Goal: Find specific page/section: Find specific page/section

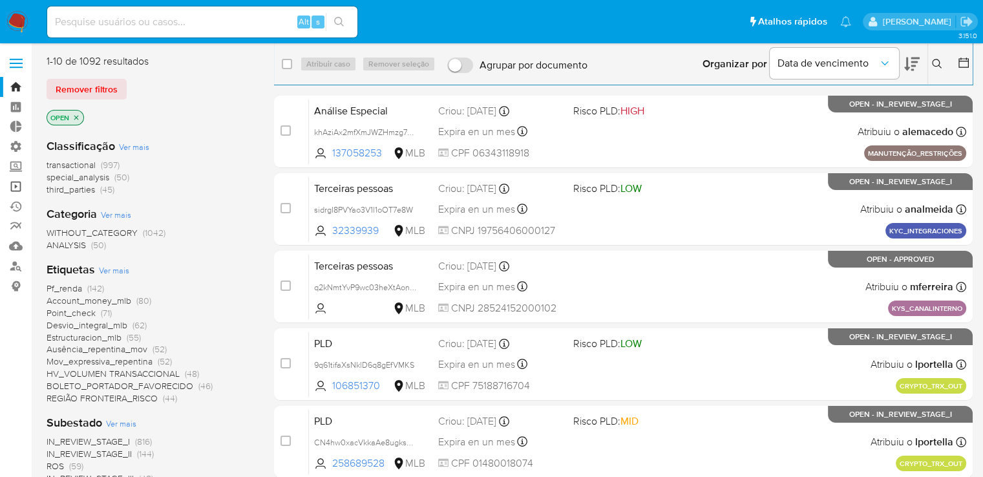
click at [18, 189] on link "Operações em massa" at bounding box center [77, 186] width 154 height 20
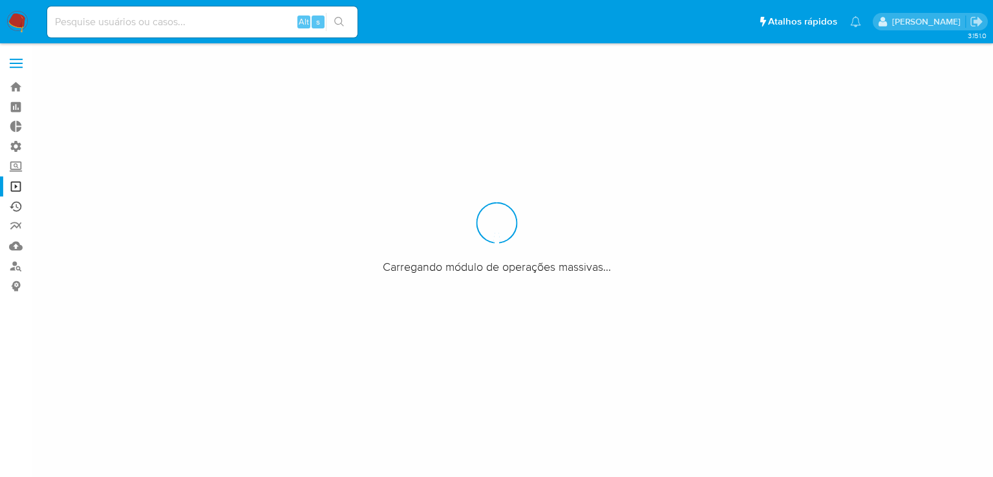
click at [19, 207] on link "Ejecuções automáticas" at bounding box center [77, 206] width 154 height 20
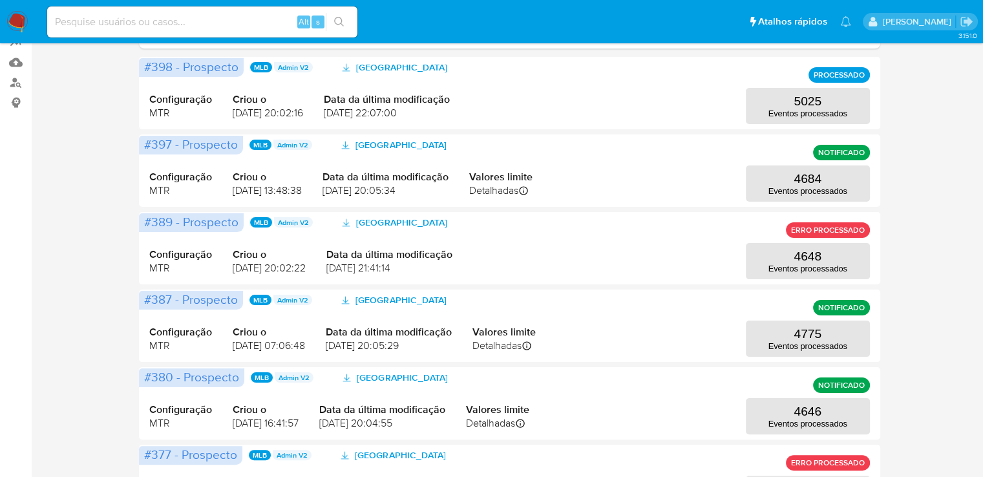
scroll to position [187, 0]
